Goal: Find contact information: Find contact information

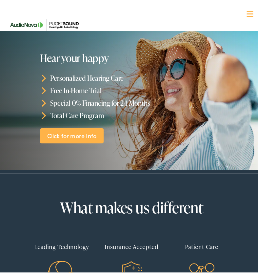
click at [246, 10] on div at bounding box center [249, 12] width 7 height 7
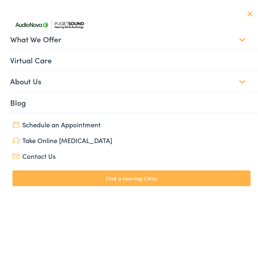
click at [40, 152] on link "Contact Us" at bounding box center [131, 152] width 238 height 9
drag, startPoint x: 5, startPoint y: 157, endPoint x: 2, endPoint y: 156, distance: 3.4
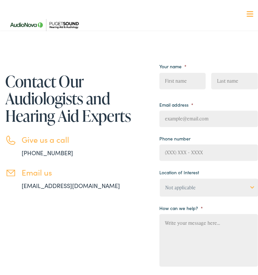
scroll to position [33, 0]
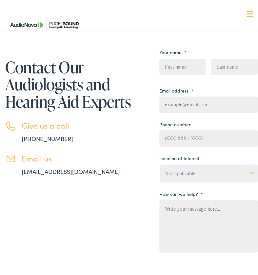
drag, startPoint x: 39, startPoint y: 73, endPoint x: 34, endPoint y: 66, distance: 8.7
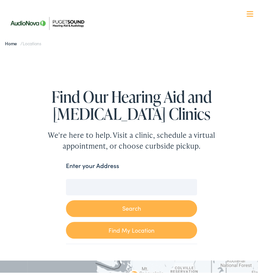
drag, startPoint x: 125, startPoint y: 184, endPoint x: 128, endPoint y: 179, distance: 6.5
click at [125, 184] on input "Enter your Address" at bounding box center [131, 184] width 131 height 16
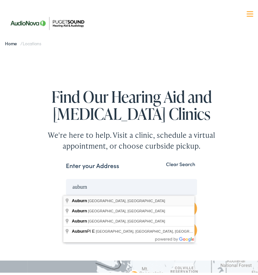
type input "Auburn, WA, USA"
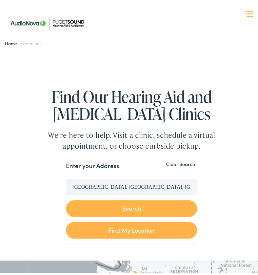
click at [74, 200] on button "Search" at bounding box center [131, 205] width 131 height 17
click at [139, 209] on button "Search" at bounding box center [131, 205] width 131 height 17
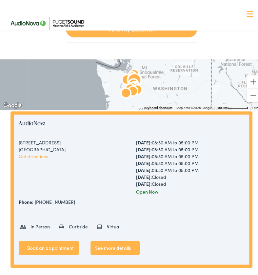
scroll to position [197, 0]
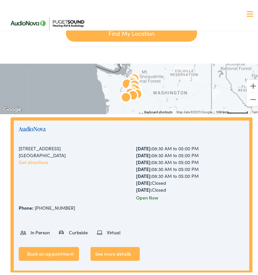
drag, startPoint x: 41, startPoint y: 128, endPoint x: 43, endPoint y: 125, distance: 3.5
click at [41, 127] on link "AudioNova" at bounding box center [32, 126] width 27 height 8
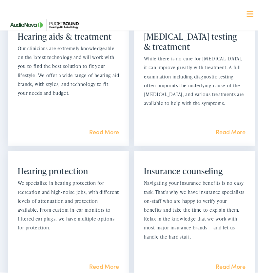
scroll to position [656, 0]
